Goal: Task Accomplishment & Management: Manage account settings

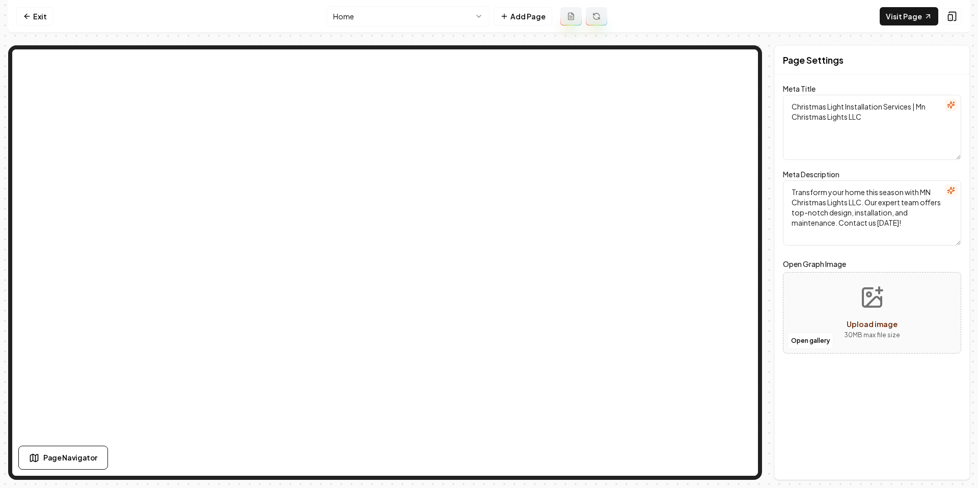
click at [34, 20] on link "Exit" at bounding box center [34, 16] width 37 height 18
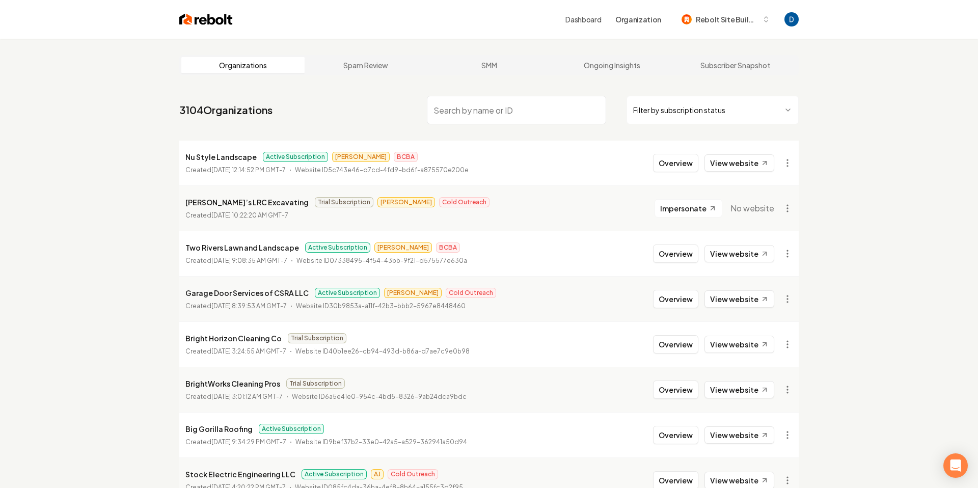
paste input "NCGCI"
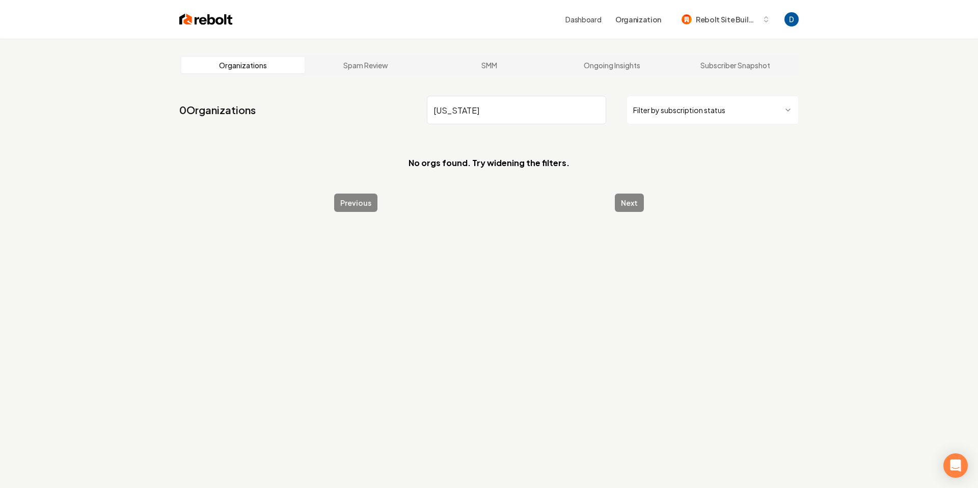
click at [508, 120] on input "North Carolina" at bounding box center [516, 110] width 179 height 29
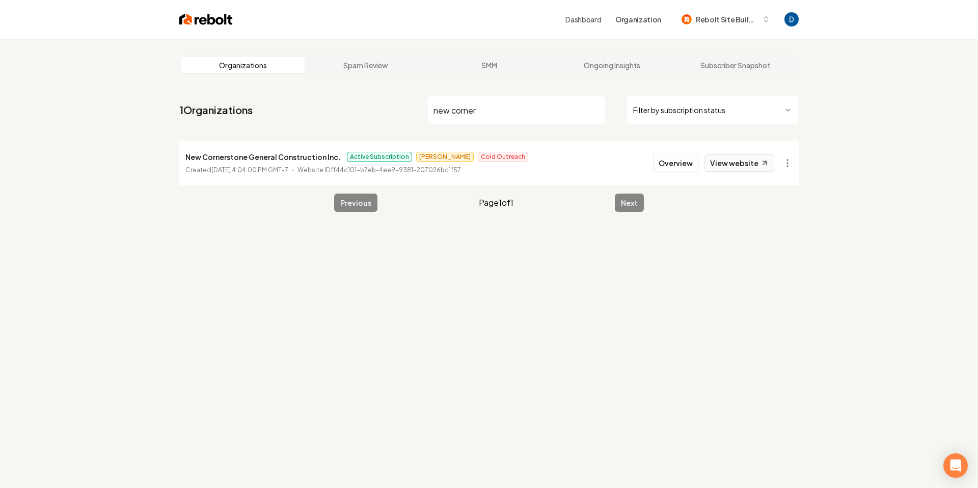
type input "new corner"
click at [744, 158] on link "View website" at bounding box center [740, 162] width 70 height 17
click at [666, 155] on button "Overview" at bounding box center [675, 163] width 45 height 18
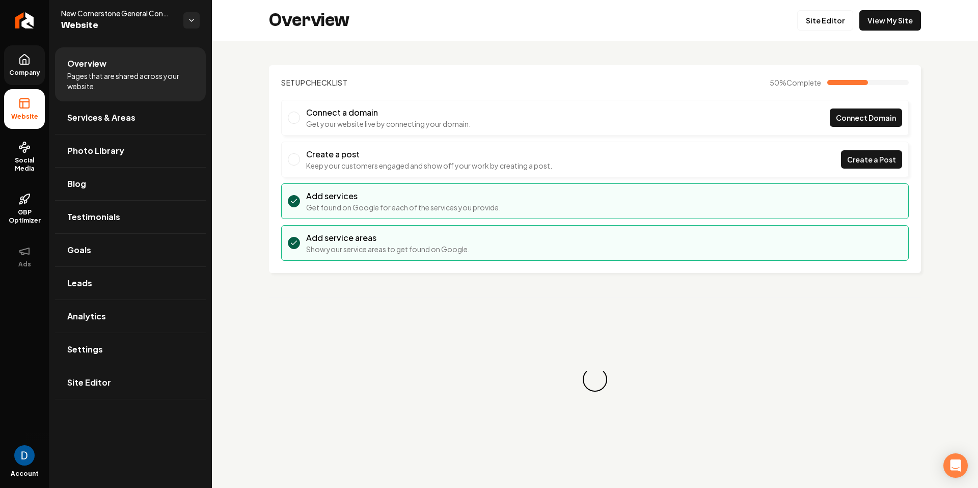
click at [29, 70] on span "Company" at bounding box center [24, 73] width 39 height 8
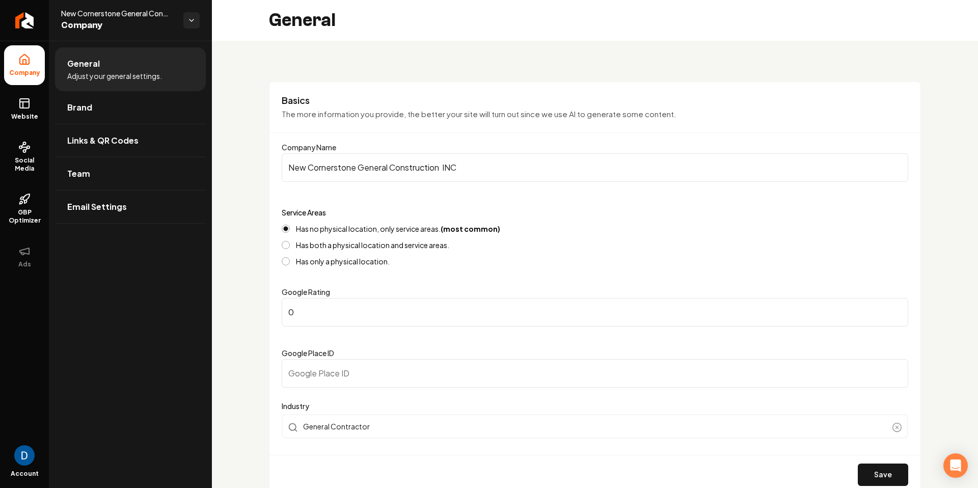
click at [116, 13] on span "New Cornerstone General Construction INC" at bounding box center [118, 13] width 114 height 10
click at [116, 14] on span "New Cornerstone General Construction INC" at bounding box center [118, 13] width 114 height 10
copy span "New Cornerstone General Construction INC"
click at [32, 105] on link "Website" at bounding box center [24, 109] width 41 height 40
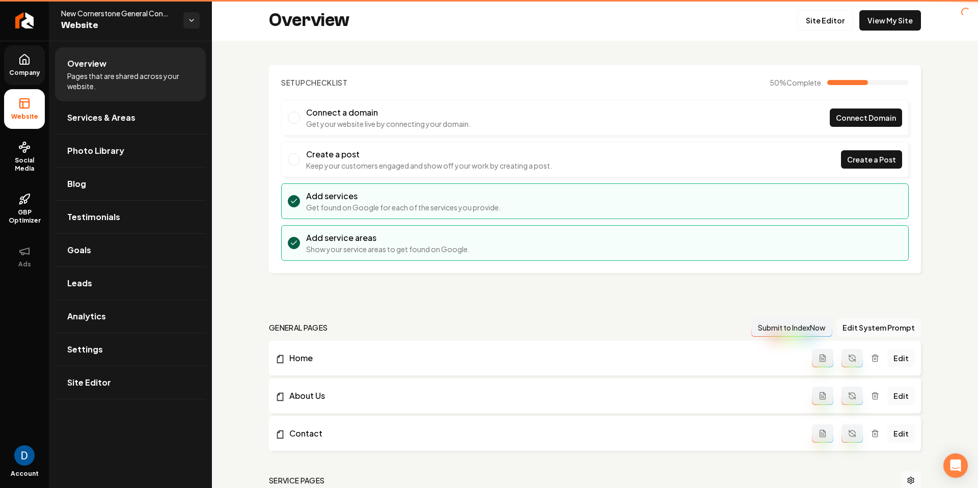
click at [29, 115] on span "Website" at bounding box center [24, 117] width 35 height 8
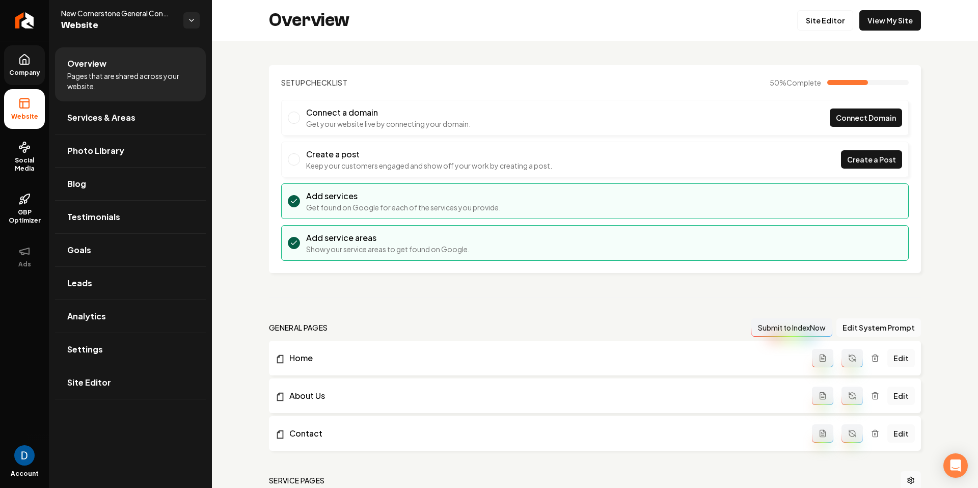
click at [903, 121] on li "Connect a domain Get your website live by connecting your domain. Connect Domain" at bounding box center [595, 118] width 628 height 36
click at [891, 119] on span "Connect Domain" at bounding box center [866, 118] width 60 height 11
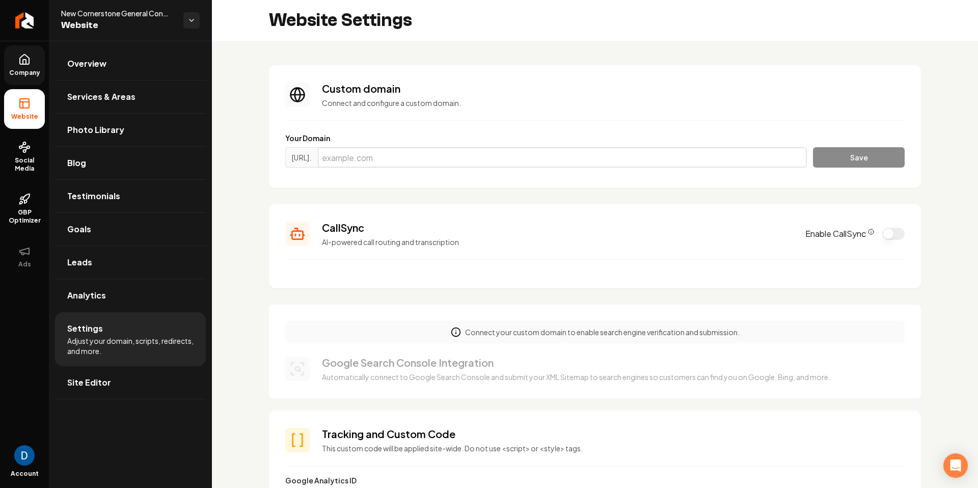
click at [406, 148] on input "Main content area" at bounding box center [562, 157] width 489 height 20
paste input "newcornerstoneconstruction.com"
type input "newcornerstoneconstruction.com"
click at [870, 162] on button "Save" at bounding box center [859, 157] width 92 height 20
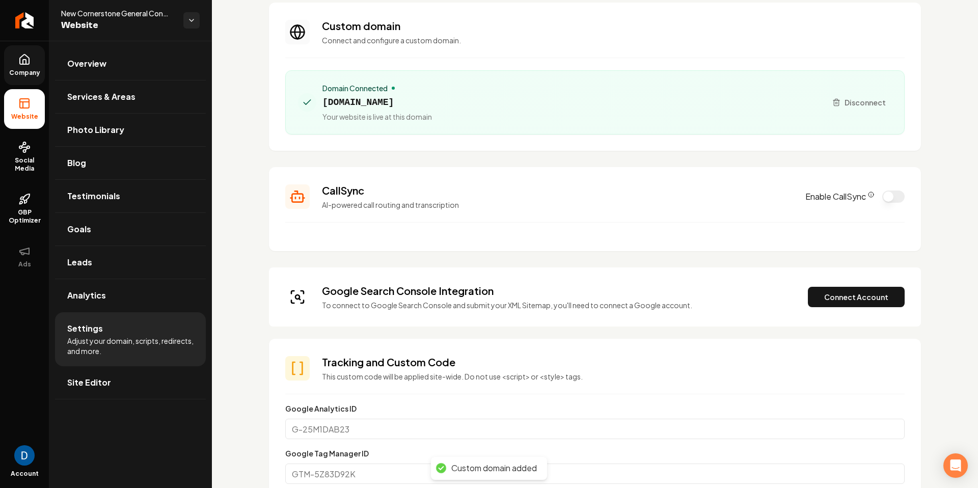
scroll to position [75, 0]
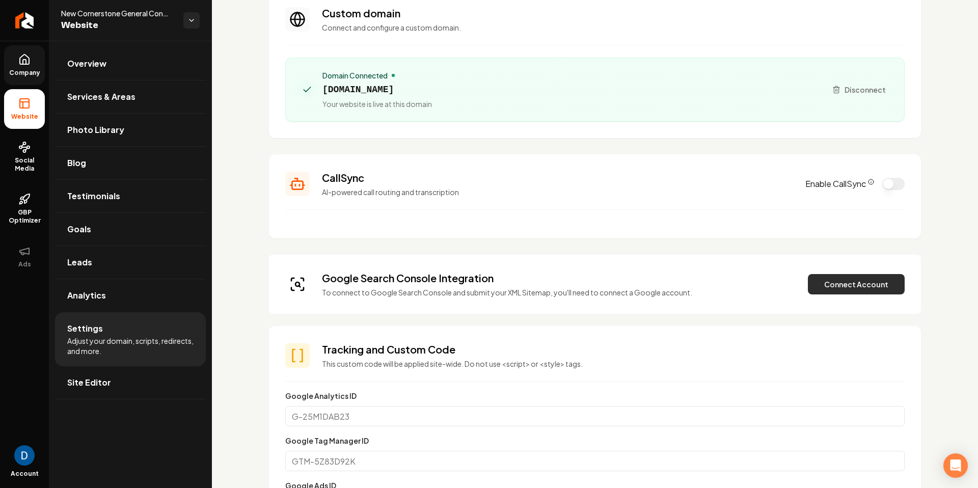
click at [874, 290] on button "Connect Account" at bounding box center [856, 284] width 97 height 20
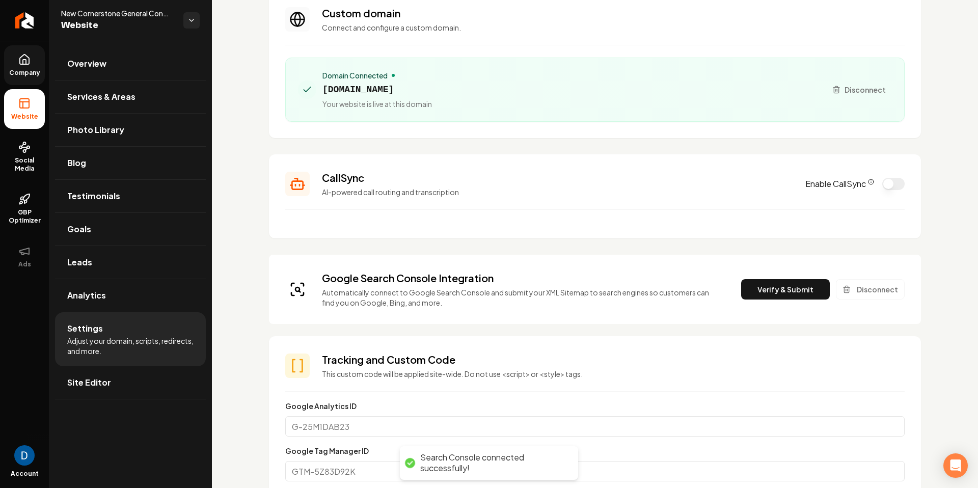
click at [807, 286] on button "Verify & Submit" at bounding box center [785, 289] width 89 height 20
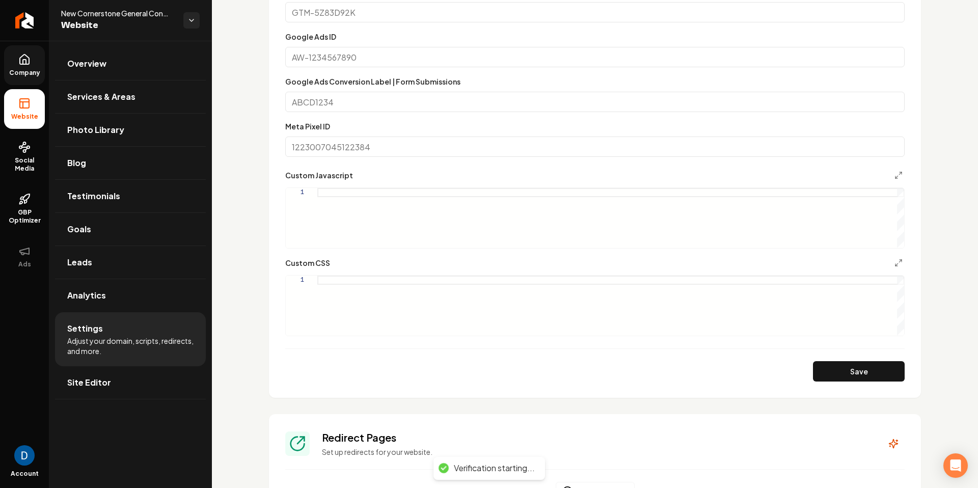
scroll to position [915, 0]
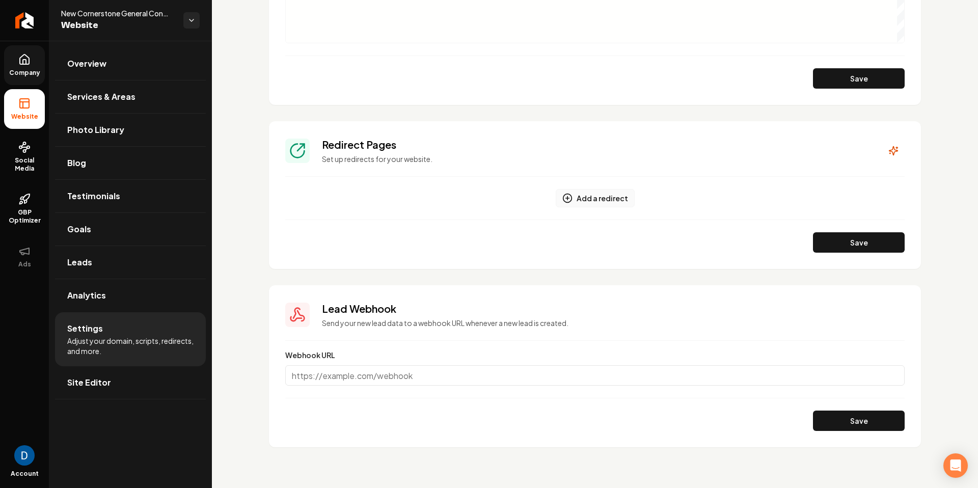
click at [613, 199] on button "Add a redirect" at bounding box center [595, 198] width 79 height 18
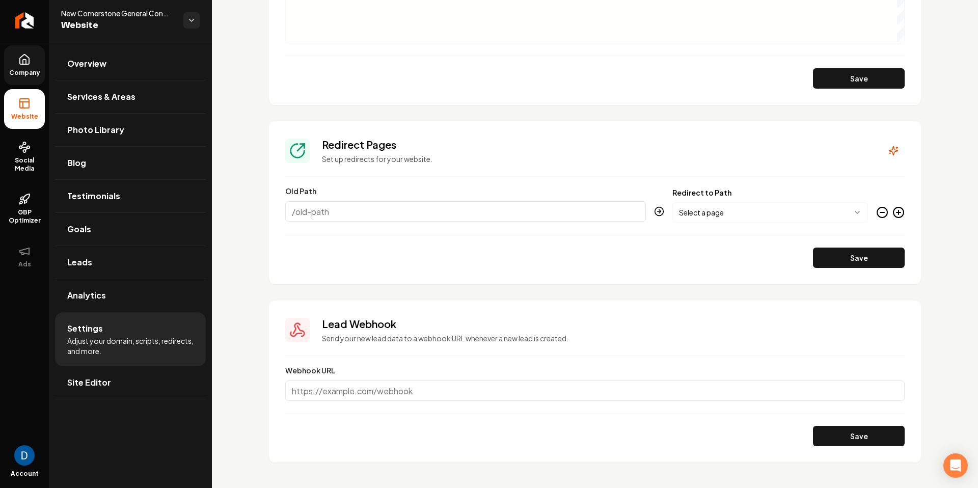
click at [886, 212] on icon "Main content area" at bounding box center [882, 212] width 12 height 12
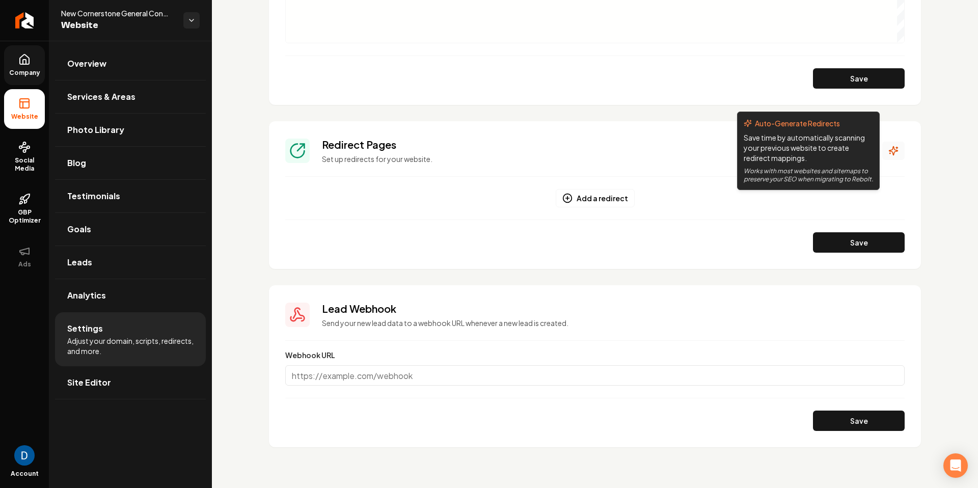
click at [893, 147] on icon "Main content area" at bounding box center [894, 151] width 9 height 9
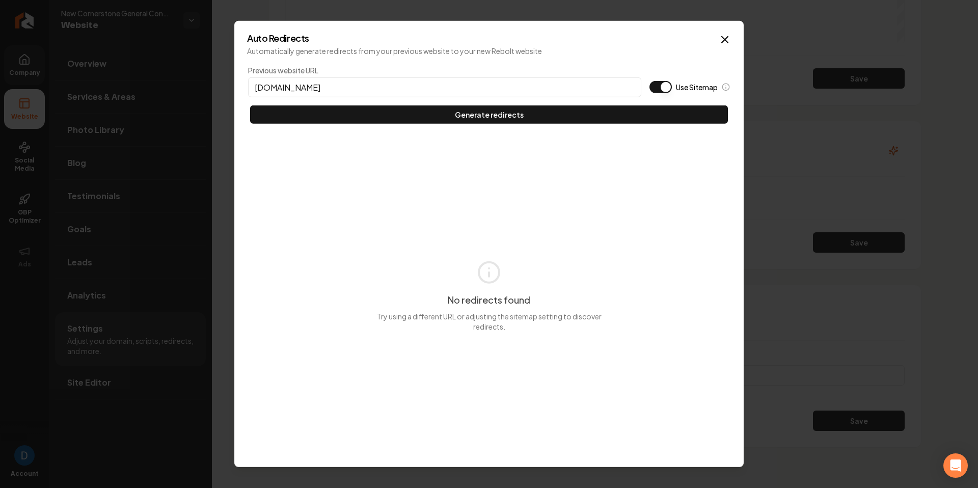
click at [256, 87] on input "newcornerstoneconstruction.com" at bounding box center [444, 87] width 393 height 20
type input "https://newcornerstoneconstruction.com"
click at [668, 86] on button "Use Sitemap" at bounding box center [661, 87] width 22 height 12
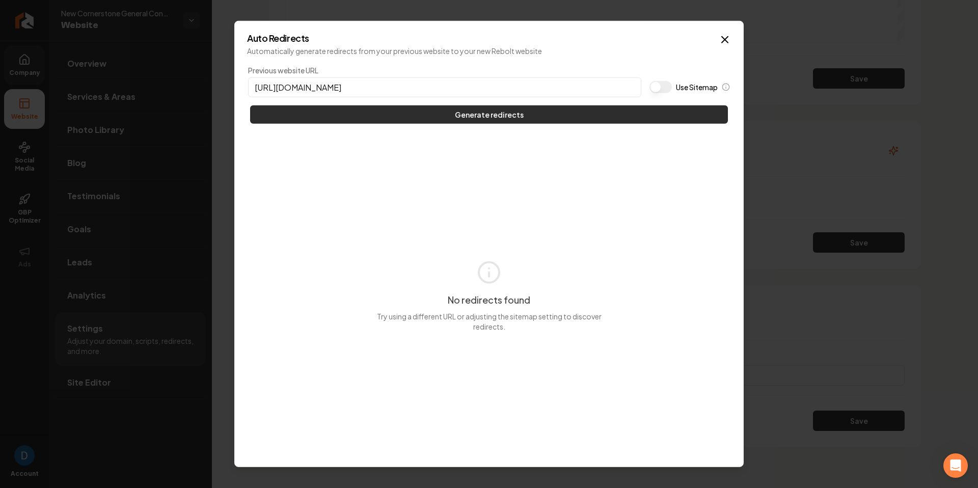
click at [620, 114] on button "Generate redirects" at bounding box center [489, 114] width 478 height 18
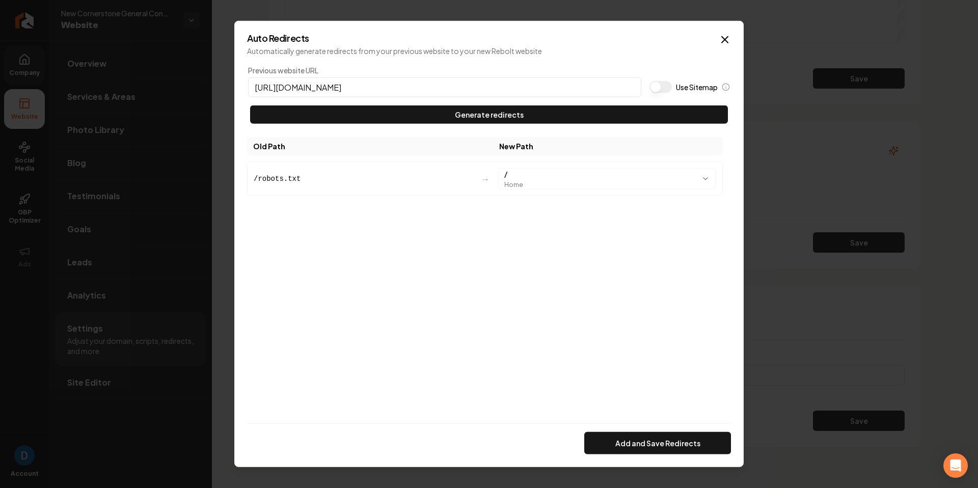
click at [730, 45] on icon "button" at bounding box center [725, 40] width 12 height 12
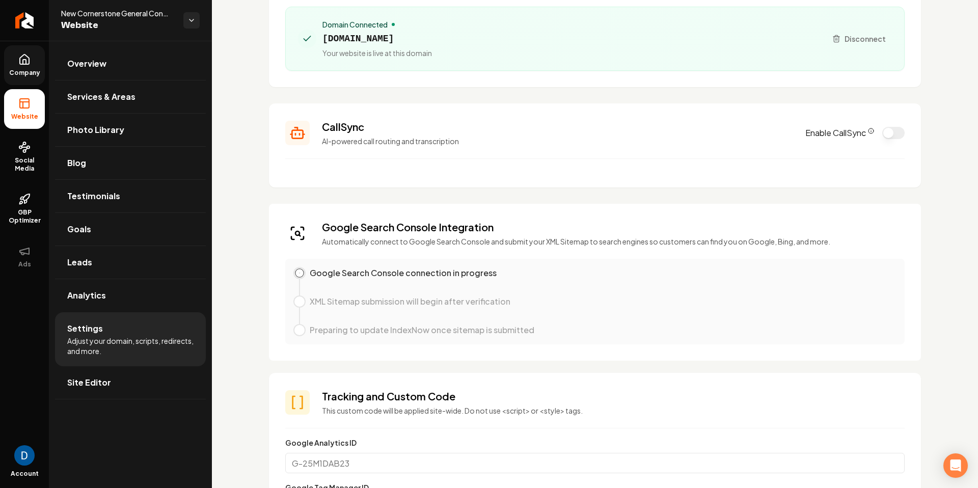
scroll to position [0, 0]
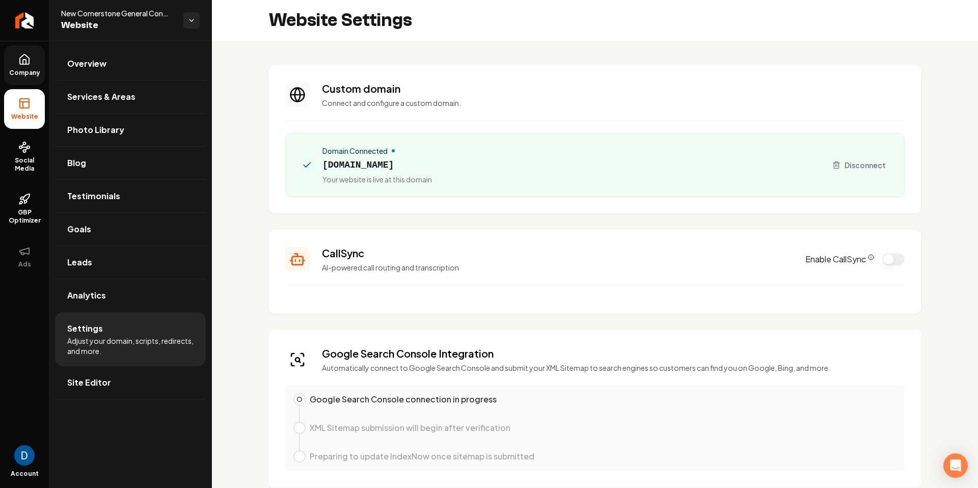
click at [419, 163] on span "newcornerstoneconstruction.com" at bounding box center [378, 165] width 110 height 14
copy span "newcornerstoneconstruction.com"
click at [43, 18] on link "Return to dashboard" at bounding box center [24, 20] width 49 height 41
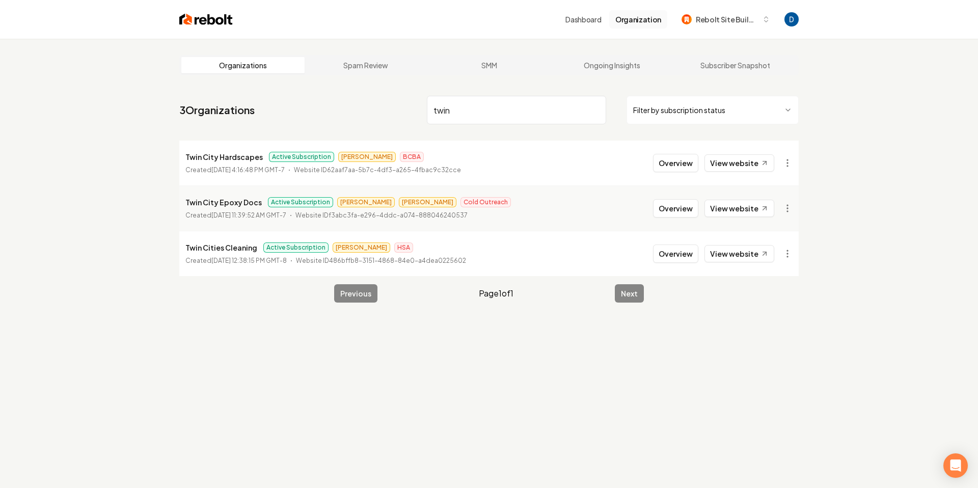
type input "twin"
click at [669, 215] on button "Overview" at bounding box center [675, 208] width 45 height 18
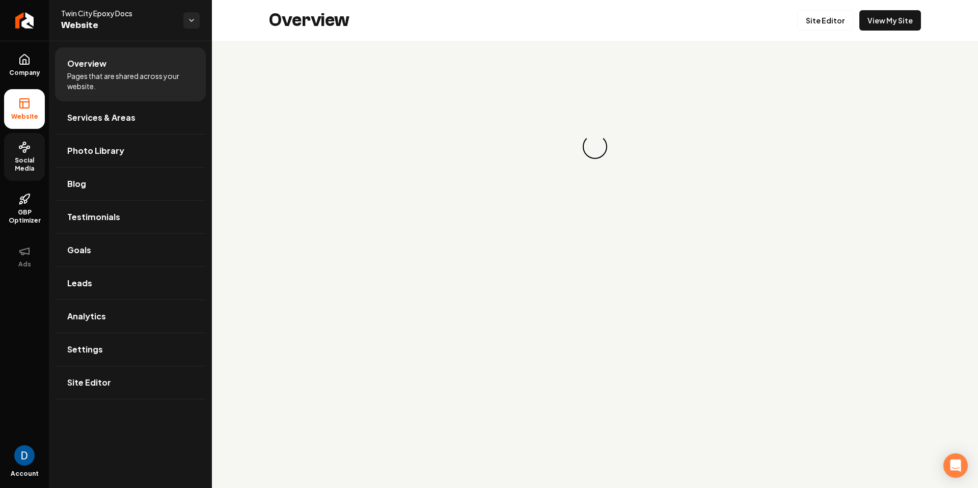
click at [23, 143] on circle at bounding box center [24, 143] width 3 height 3
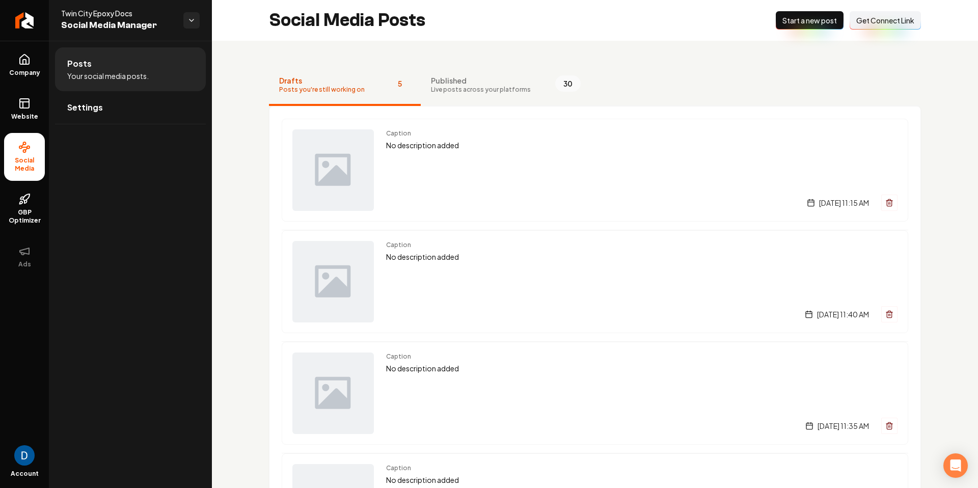
click at [870, 19] on span "Get Connect Link" at bounding box center [886, 20] width 58 height 10
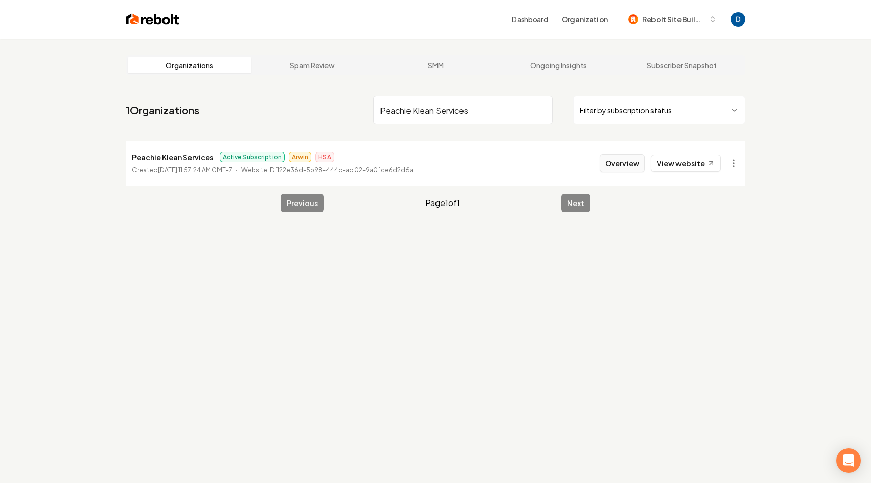
type input "Peachie Klean Services"
click at [622, 167] on button "Overview" at bounding box center [622, 163] width 45 height 18
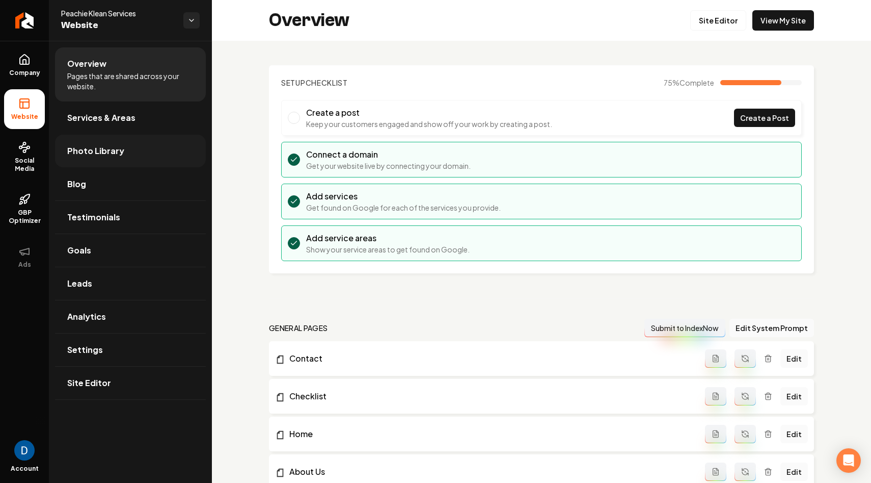
click at [96, 158] on link "Photo Library" at bounding box center [130, 151] width 151 height 33
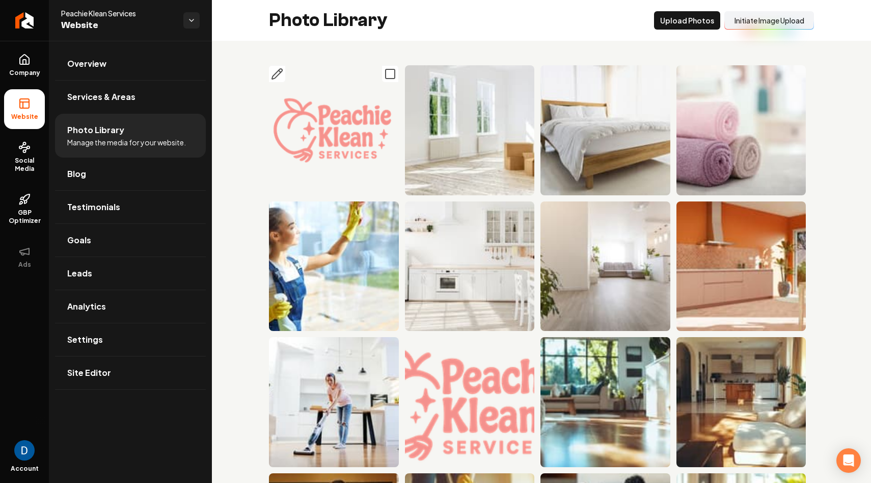
click at [351, 145] on img "Main content area" at bounding box center [334, 130] width 130 height 130
click at [350, 127] on img "Main content area" at bounding box center [334, 130] width 130 height 130
click at [391, 73] on icon "Main content area" at bounding box center [390, 74] width 12 height 12
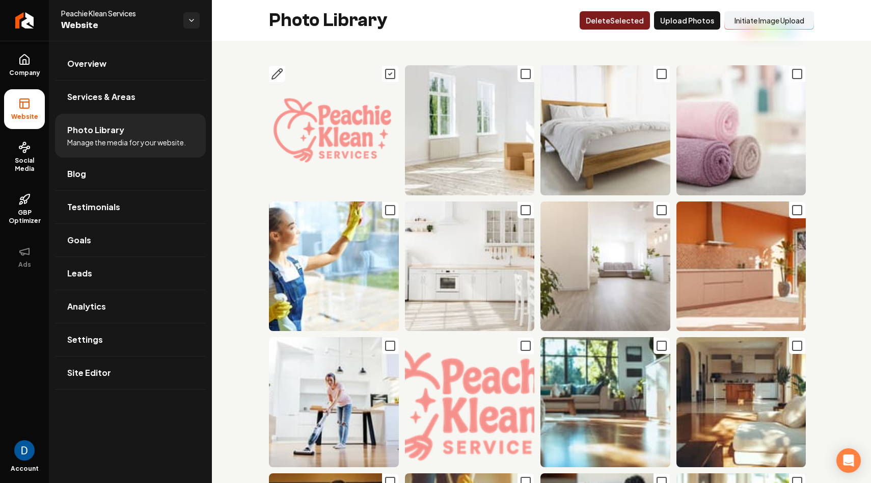
click at [342, 104] on img "Main content area" at bounding box center [334, 130] width 130 height 130
click at [330, 114] on img "Main content area" at bounding box center [334, 130] width 130 height 130
click at [360, 134] on img "Main content area" at bounding box center [334, 130] width 130 height 130
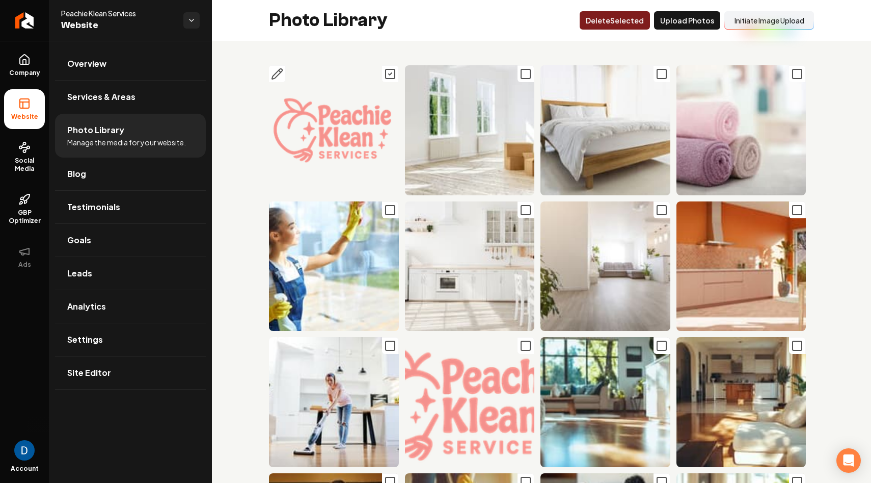
click at [360, 134] on img "Main content area" at bounding box center [334, 130] width 130 height 130
click at [25, 54] on icon at bounding box center [24, 60] width 12 height 12
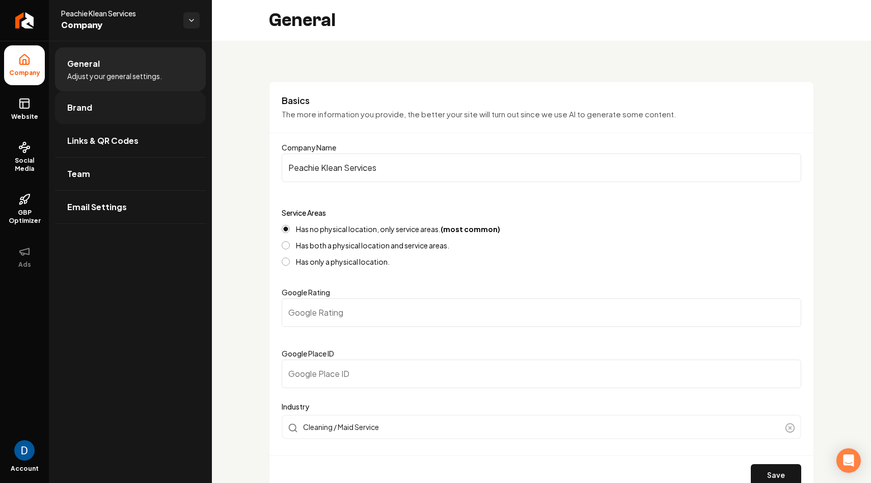
click at [145, 117] on link "Brand" at bounding box center [130, 107] width 151 height 33
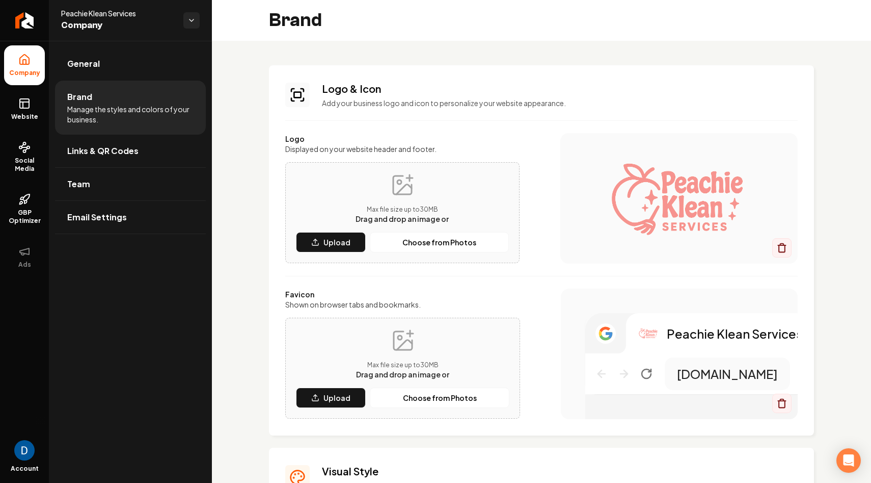
click at [639, 184] on img "Main content area" at bounding box center [679, 198] width 197 height 82
click at [667, 197] on img "Main content area" at bounding box center [679, 198] width 197 height 82
